Goal: Navigation & Orientation: Find specific page/section

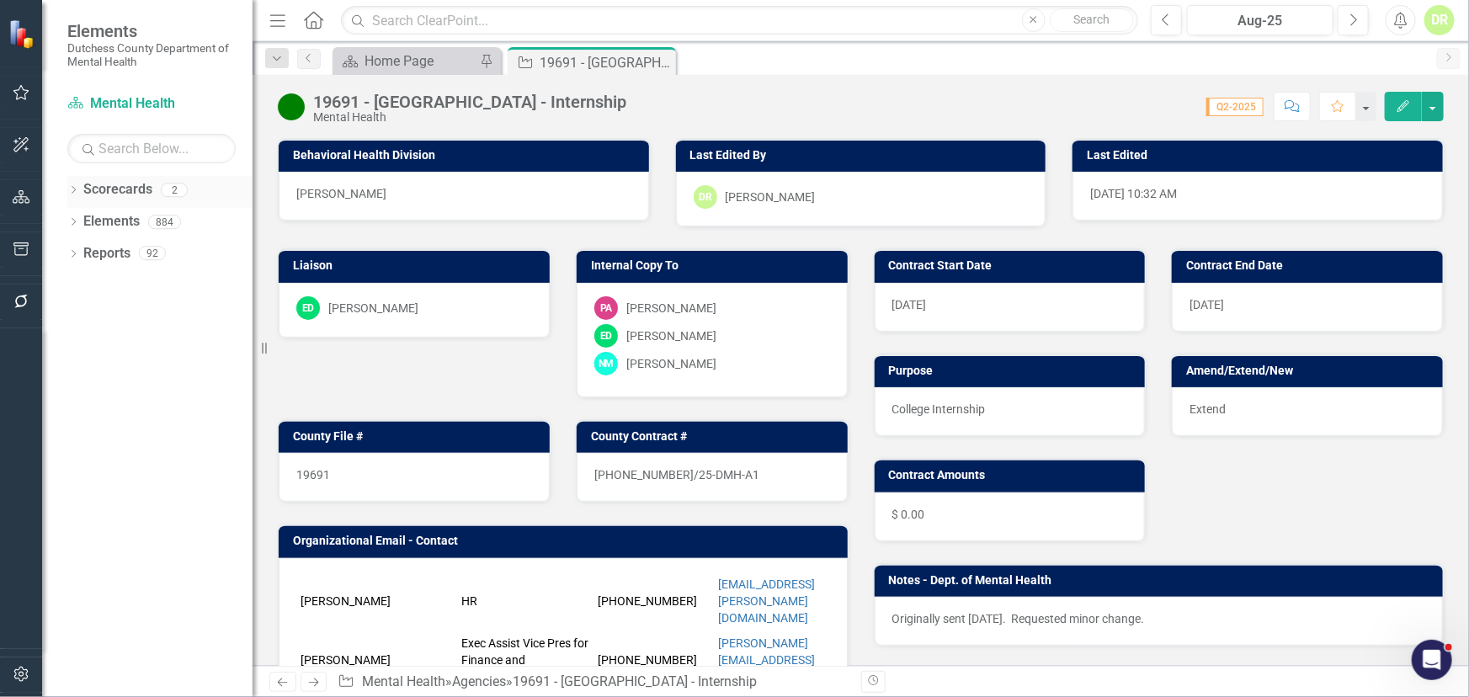
click at [126, 185] on link "Scorecards" at bounding box center [117, 189] width 69 height 19
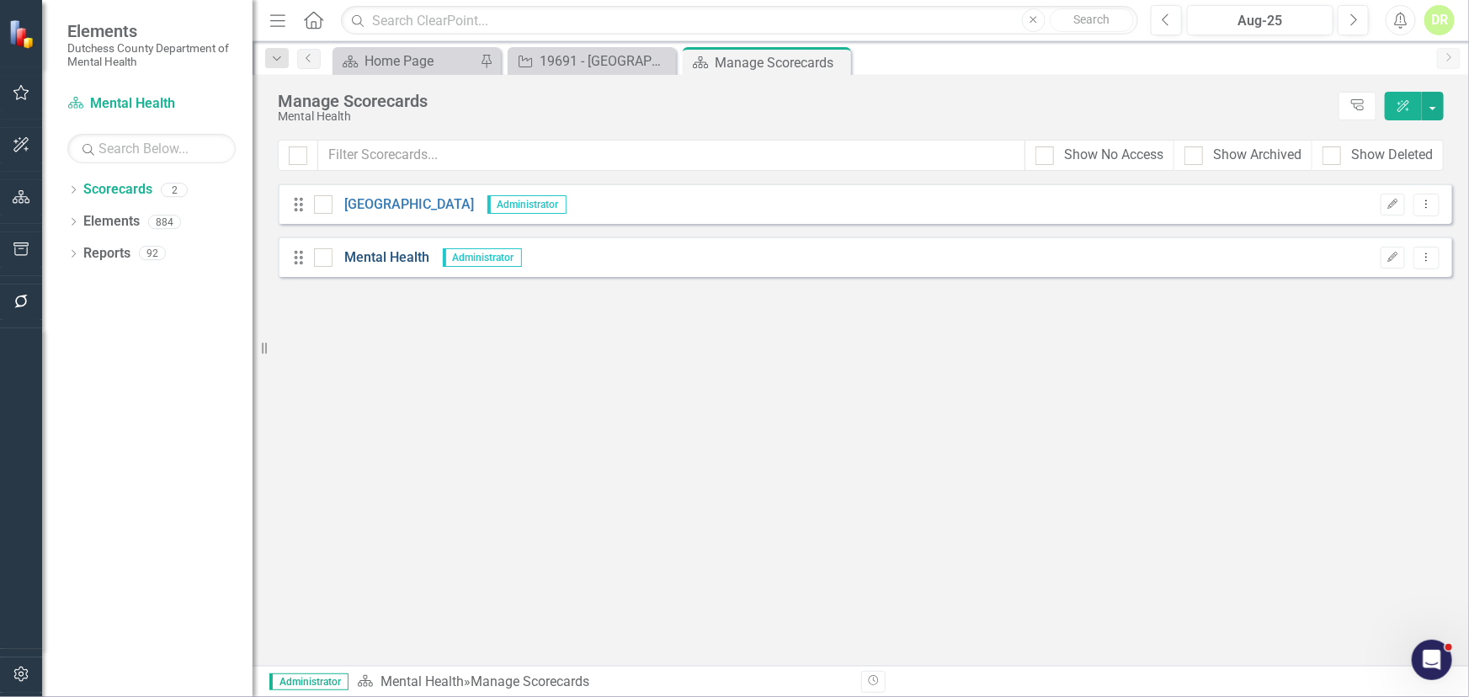
click at [407, 253] on link "Mental Health" at bounding box center [381, 257] width 98 height 19
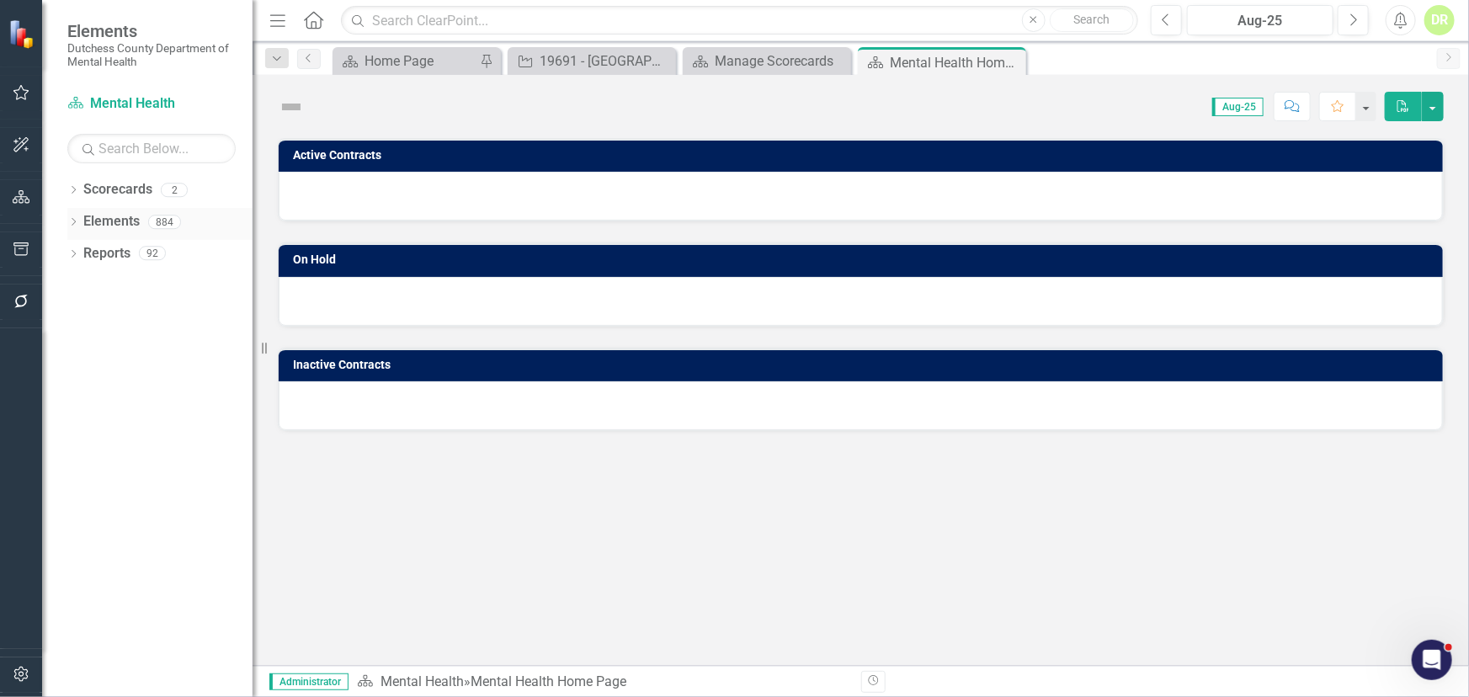
click at [120, 218] on link "Elements" at bounding box center [111, 221] width 56 height 19
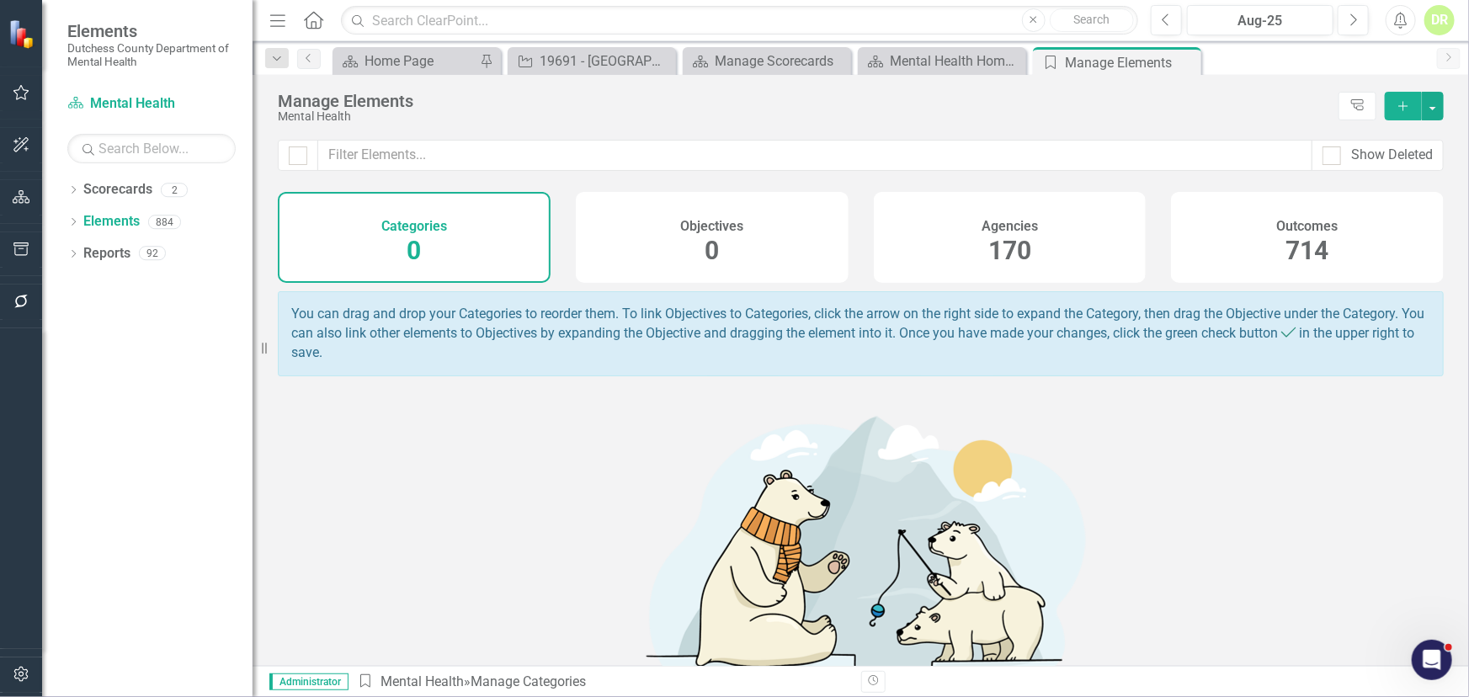
click at [1006, 230] on h4 "Agencies" at bounding box center [1009, 226] width 56 height 15
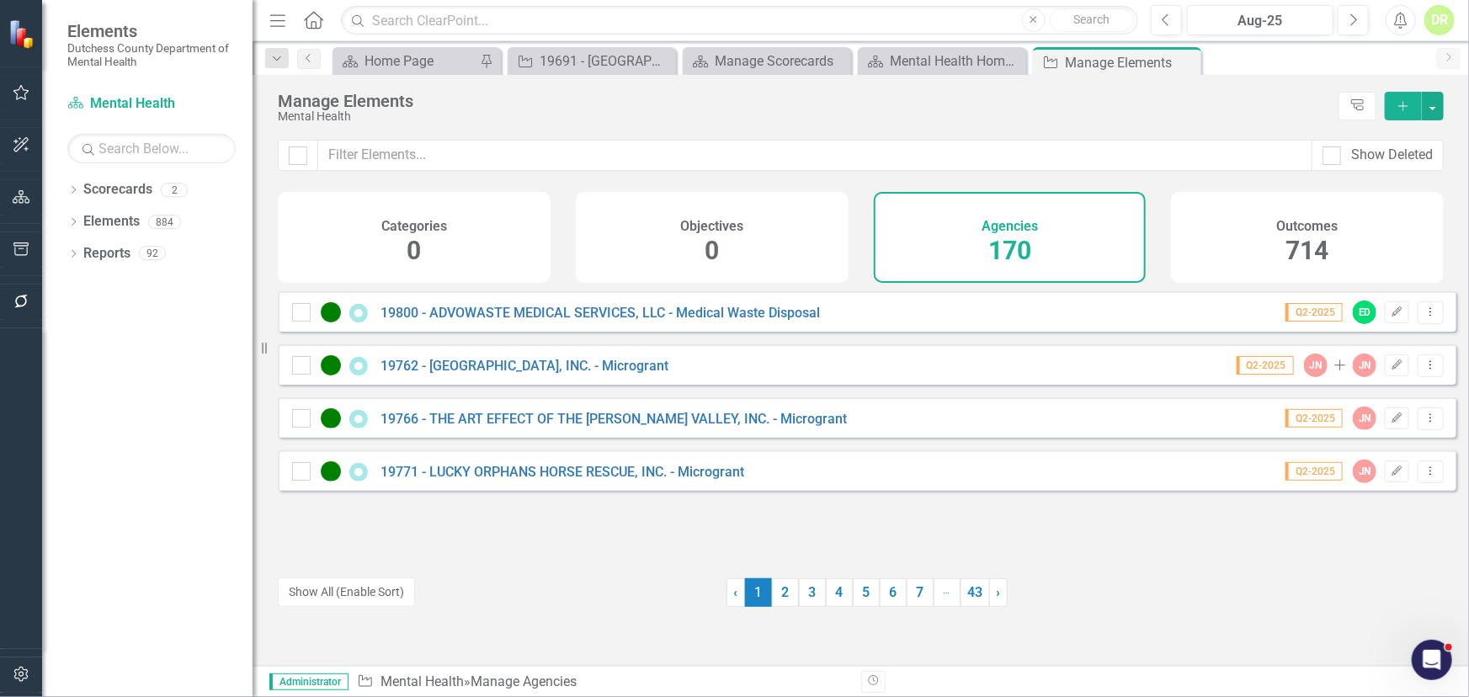
drag, startPoint x: 782, startPoint y: 593, endPoint x: 731, endPoint y: 619, distance: 56.5
click at [780, 593] on link "2" at bounding box center [785, 592] width 27 height 29
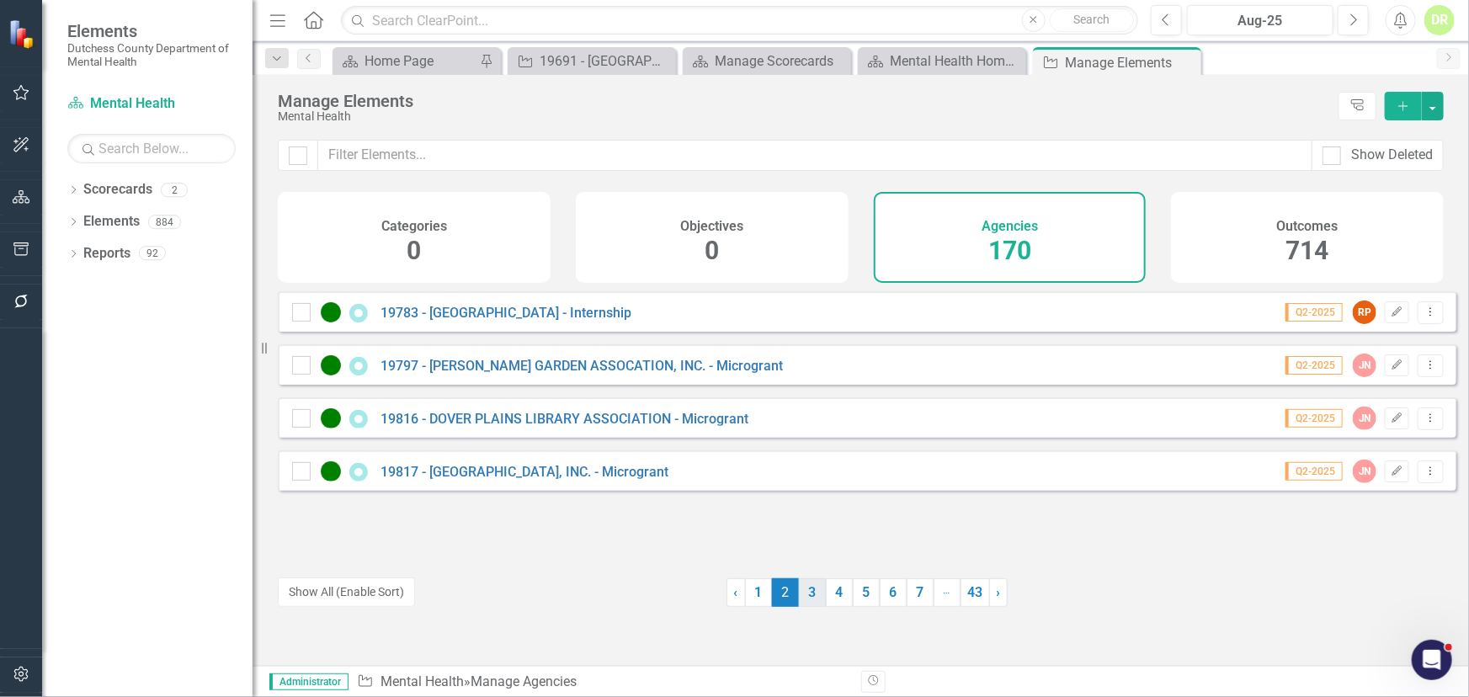
click at [816, 589] on link "3" at bounding box center [812, 592] width 27 height 29
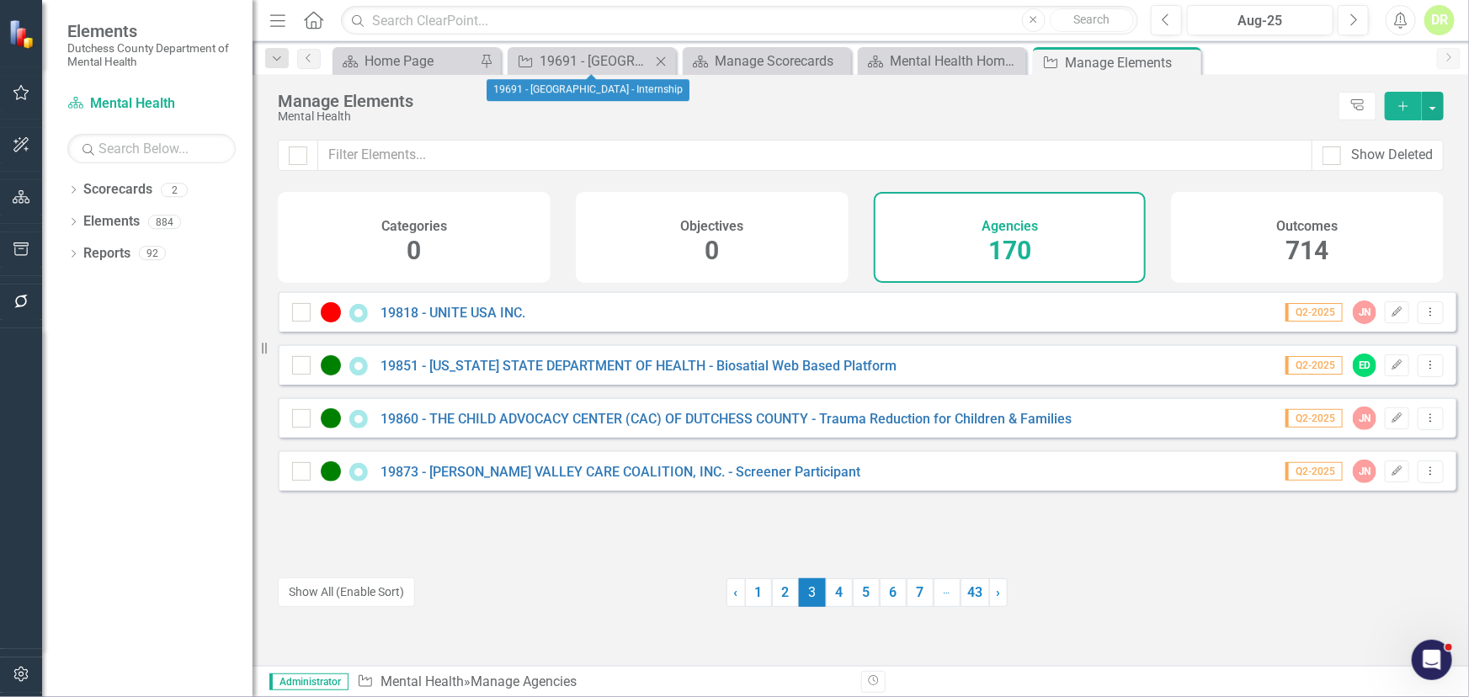
click at [663, 56] on icon "Close" at bounding box center [660, 61] width 17 height 13
